Goal: Task Accomplishment & Management: Use online tool/utility

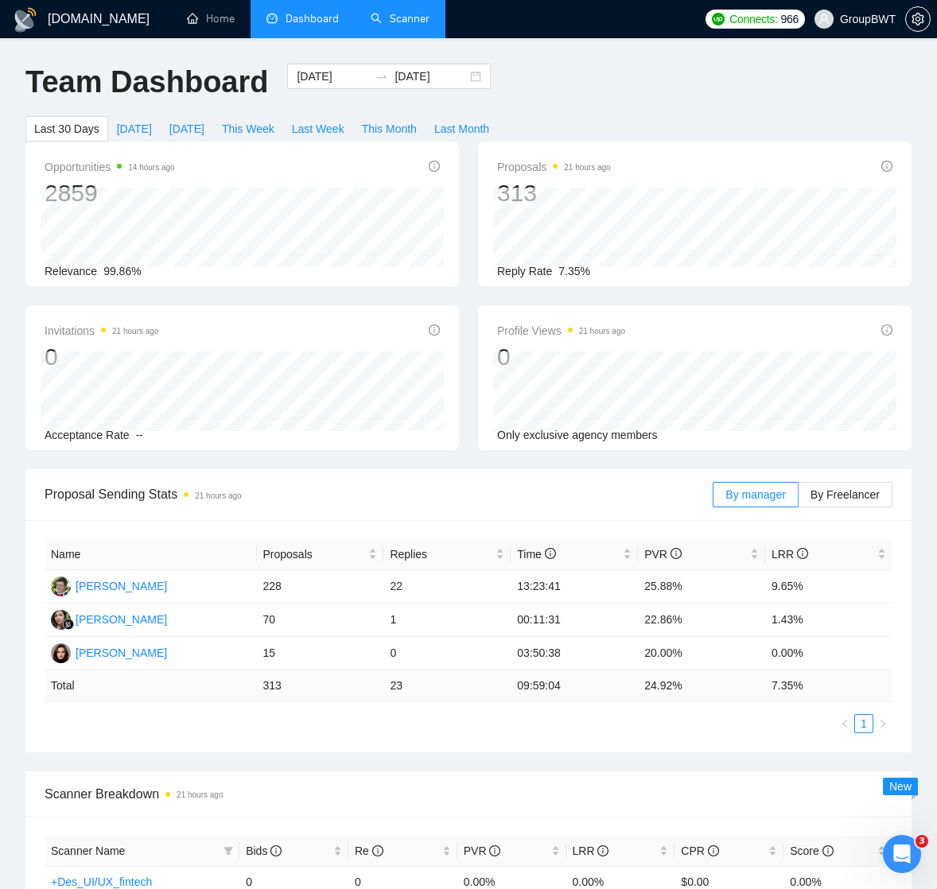
click at [403, 17] on link "Scanner" at bounding box center [400, 19] width 59 height 14
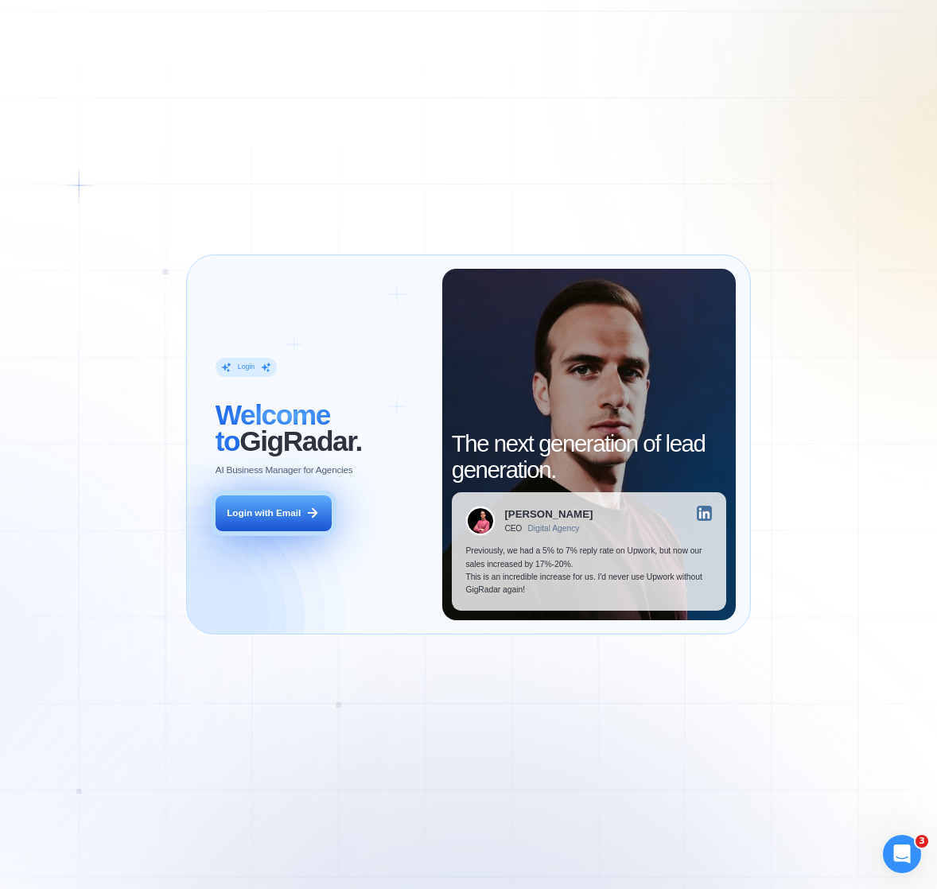
click at [285, 515] on div "Login with Email" at bounding box center [264, 513] width 74 height 13
